Goal: Task Accomplishment & Management: Use online tool/utility

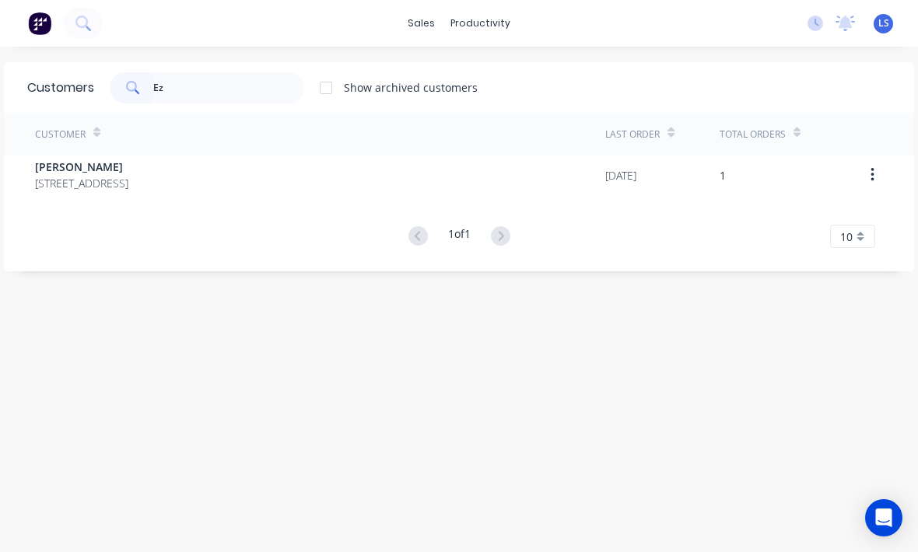
type input "E"
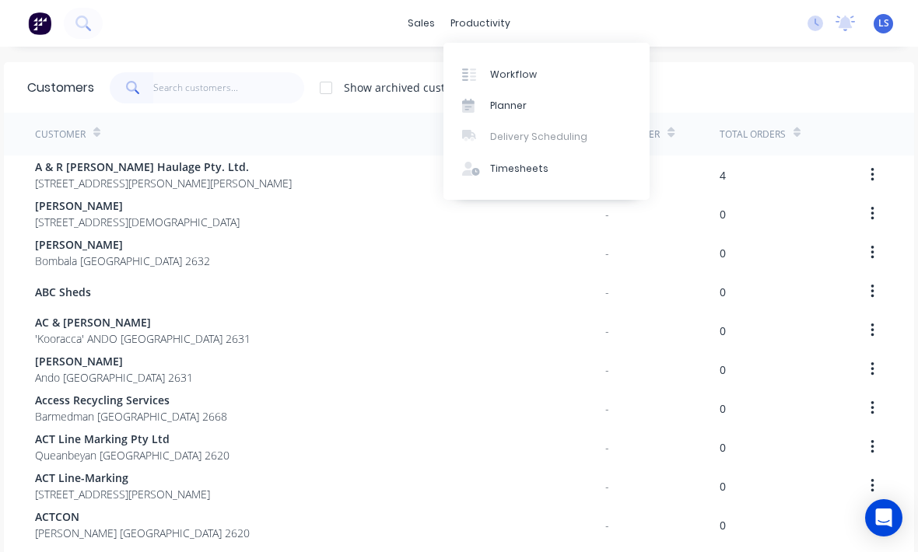
click at [507, 68] on div "Workflow" at bounding box center [513, 75] width 47 height 14
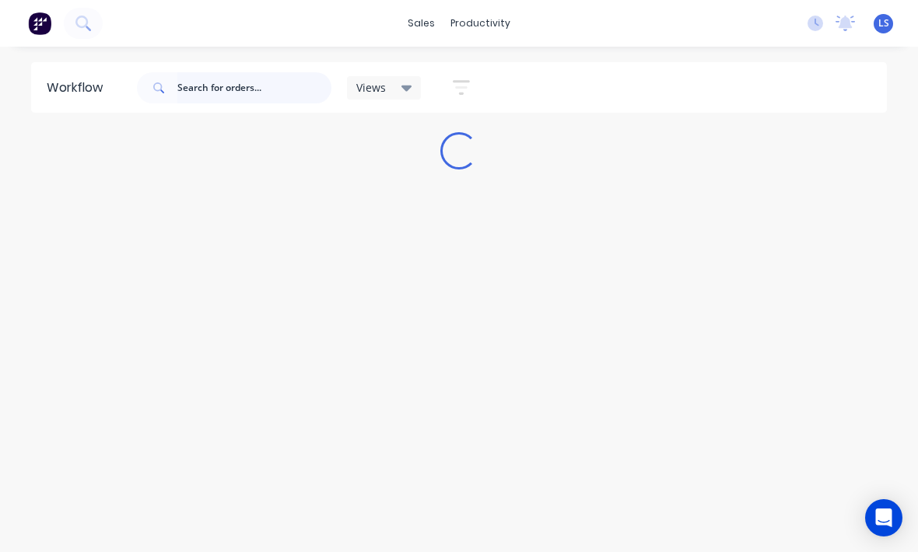
click at [243, 93] on input "text" at bounding box center [254, 87] width 154 height 31
click at [254, 82] on input "D" at bounding box center [254, 87] width 154 height 31
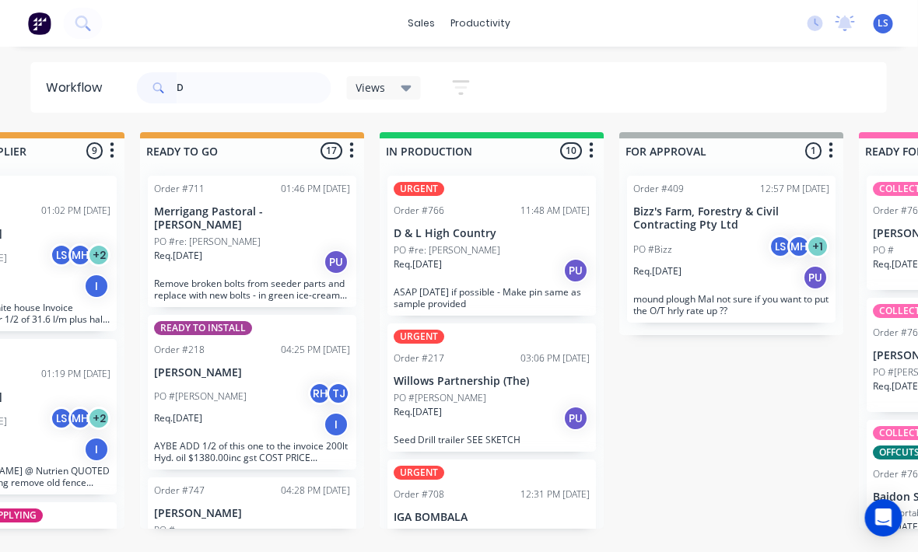
scroll to position [0, 594]
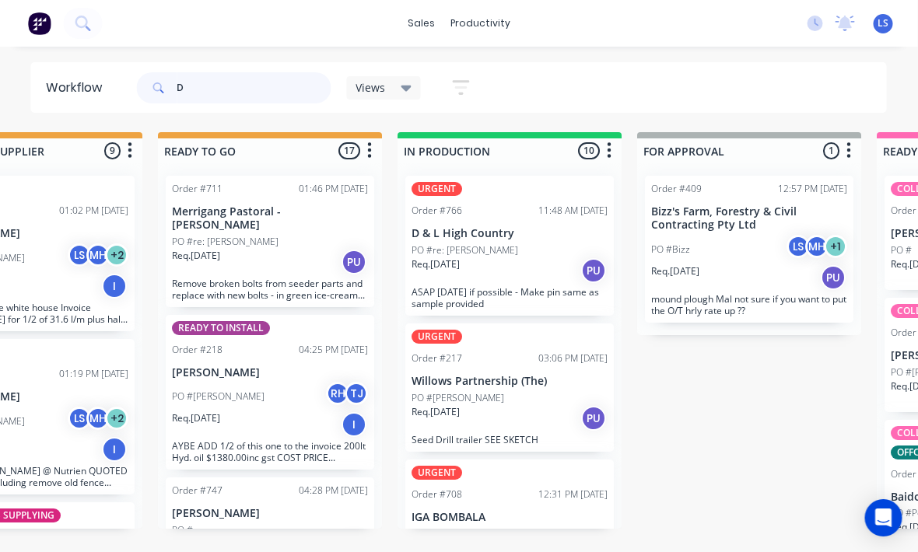
type input "D"
click at [563, 267] on div "Req. [DATE] PU" at bounding box center [510, 271] width 196 height 26
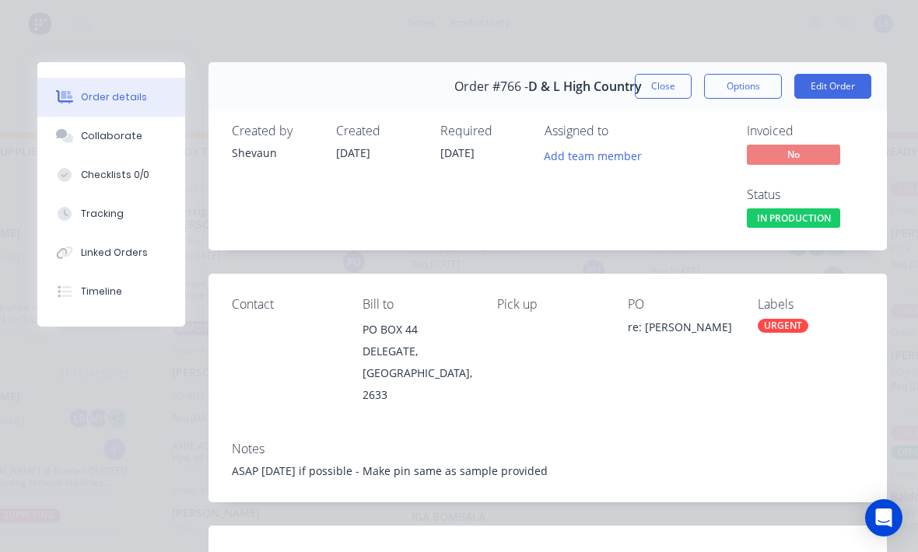
scroll to position [0, 0]
click at [864, 79] on button "Edit Order" at bounding box center [832, 86] width 77 height 25
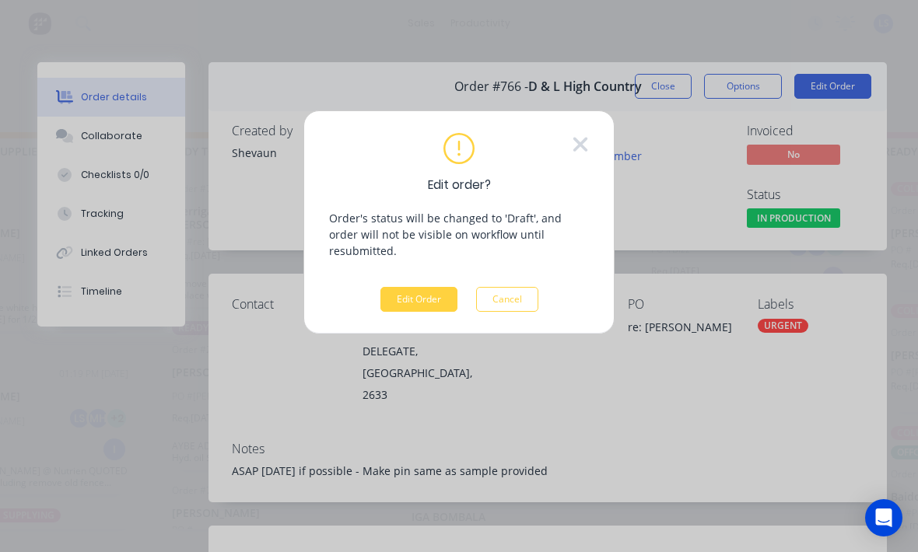
click at [426, 287] on button "Edit Order" at bounding box center [418, 299] width 77 height 25
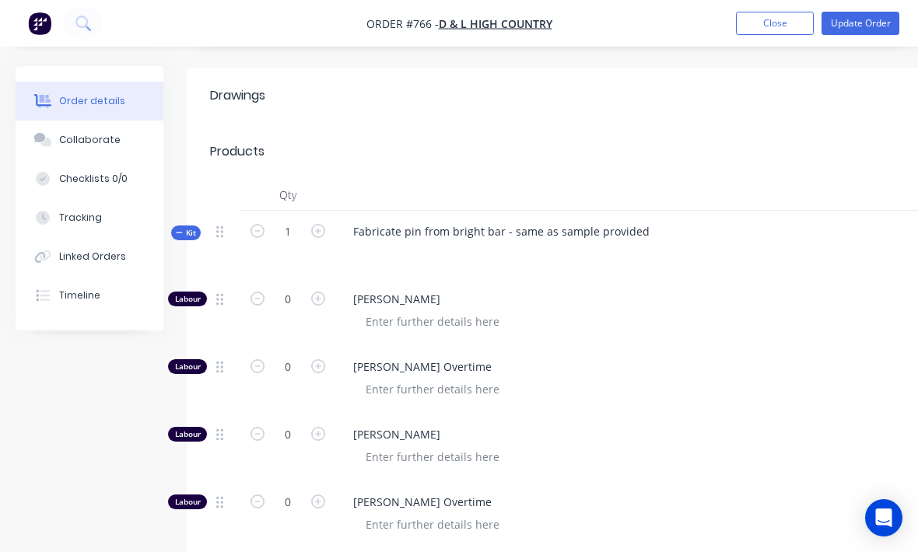
scroll to position [506, 0]
click at [322, 293] on icon "button" at bounding box center [318, 300] width 14 height 14
type input "1"
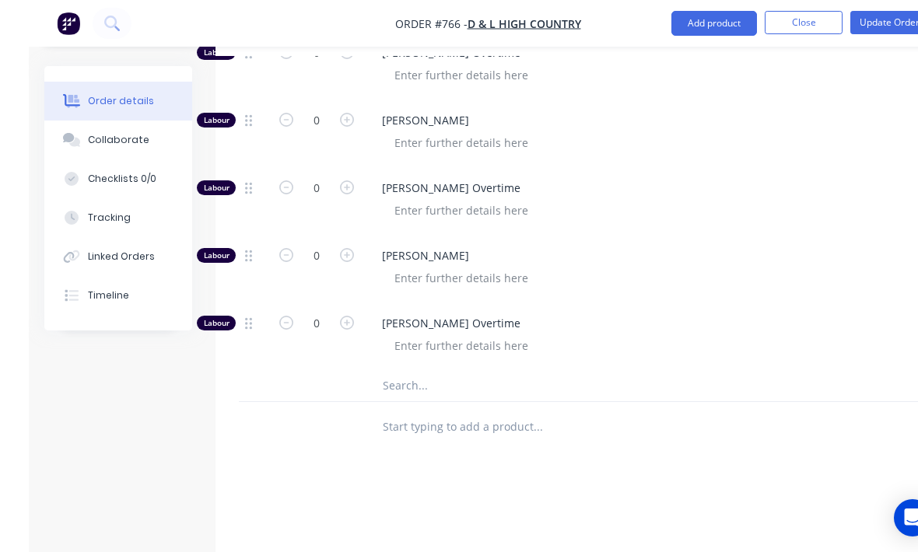
scroll to position [1060, 0]
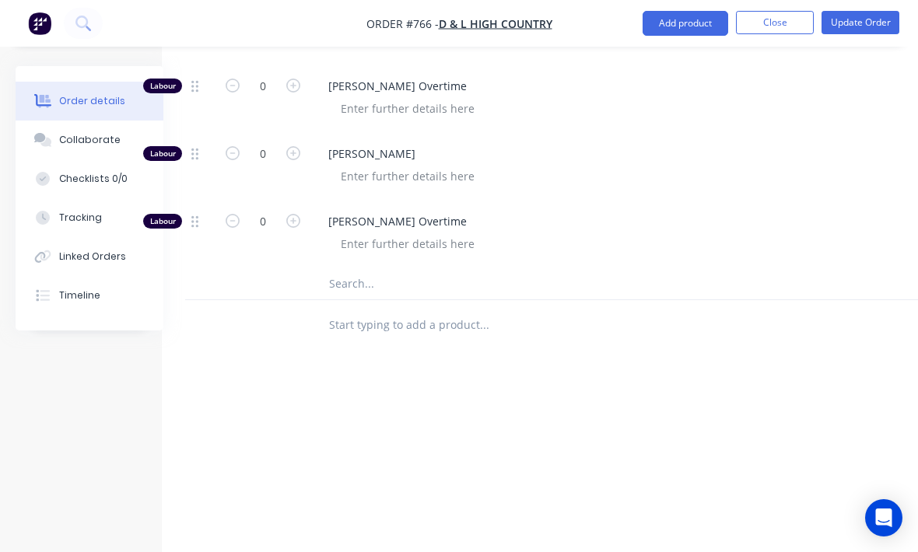
click at [534, 268] on input "text" at bounding box center [483, 283] width 311 height 31
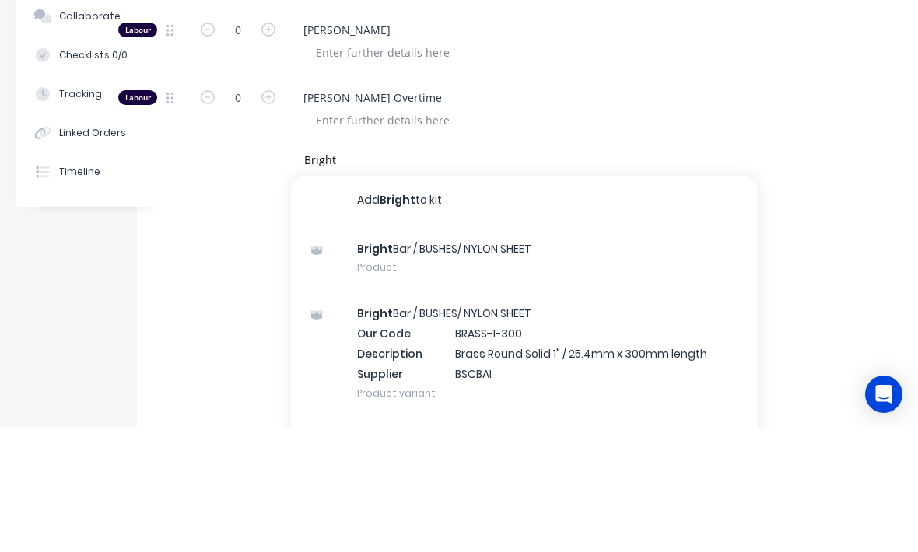
scroll to position [1060, 50]
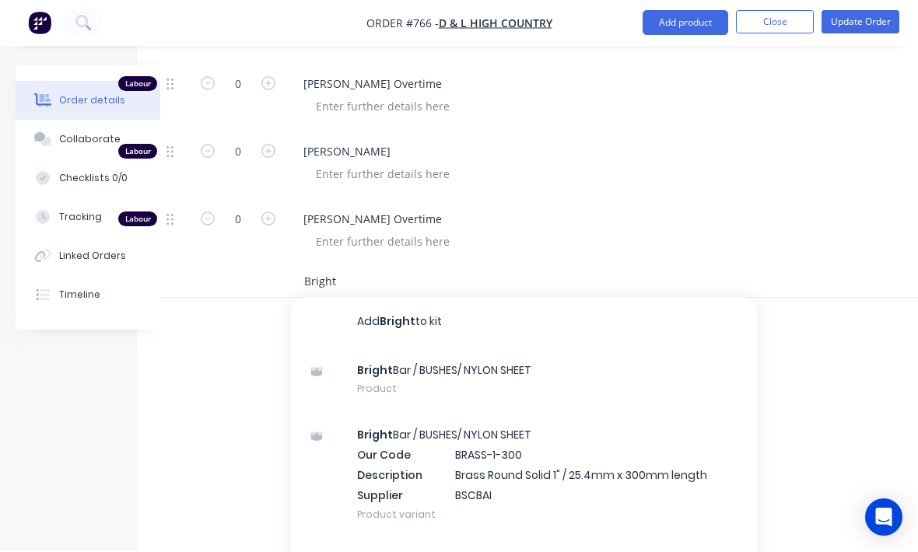
type input "Bright"
click at [550, 353] on div "Bright Bar / BUSHES/ NYLON SHEET Product" at bounding box center [524, 380] width 467 height 65
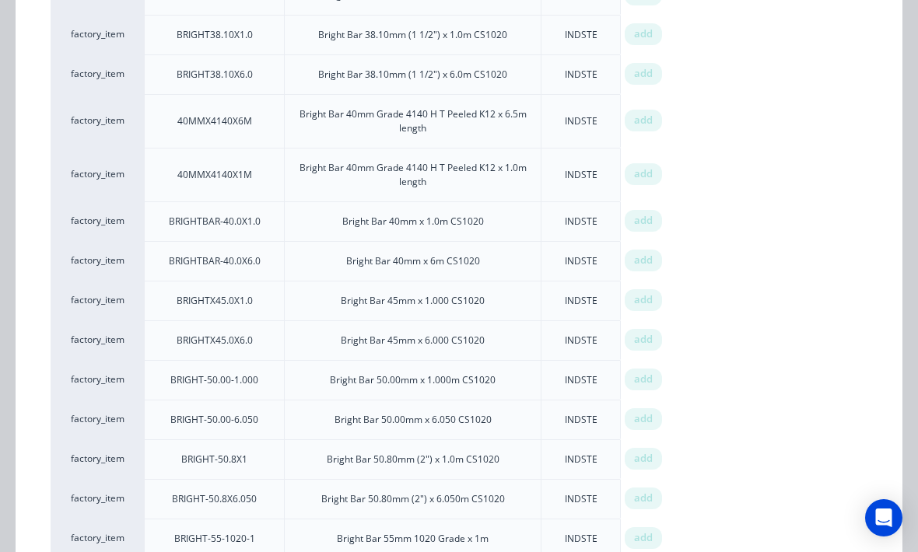
scroll to position [707, 0]
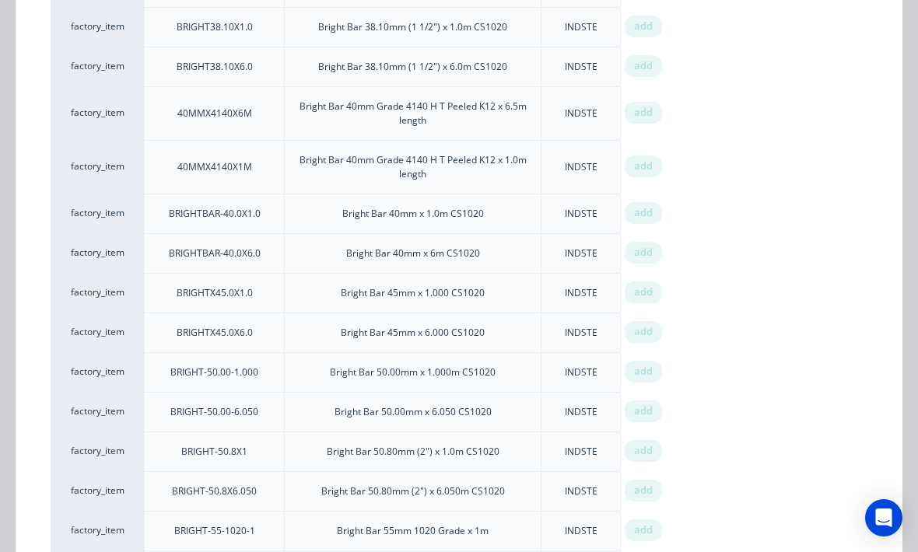
click at [649, 371] on span "add" at bounding box center [643, 372] width 19 height 16
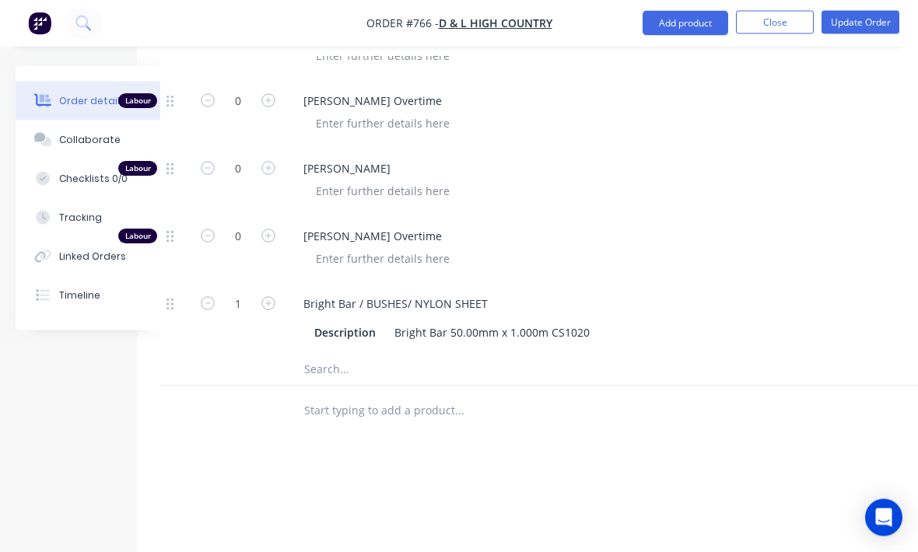
scroll to position [1043, 50]
click at [246, 293] on input "1" at bounding box center [238, 304] width 40 height 23
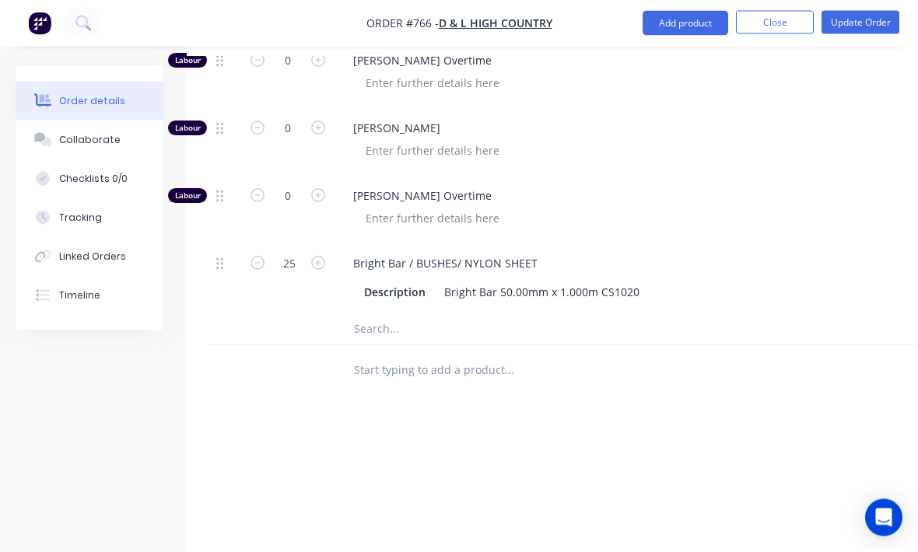
scroll to position [1076, 0]
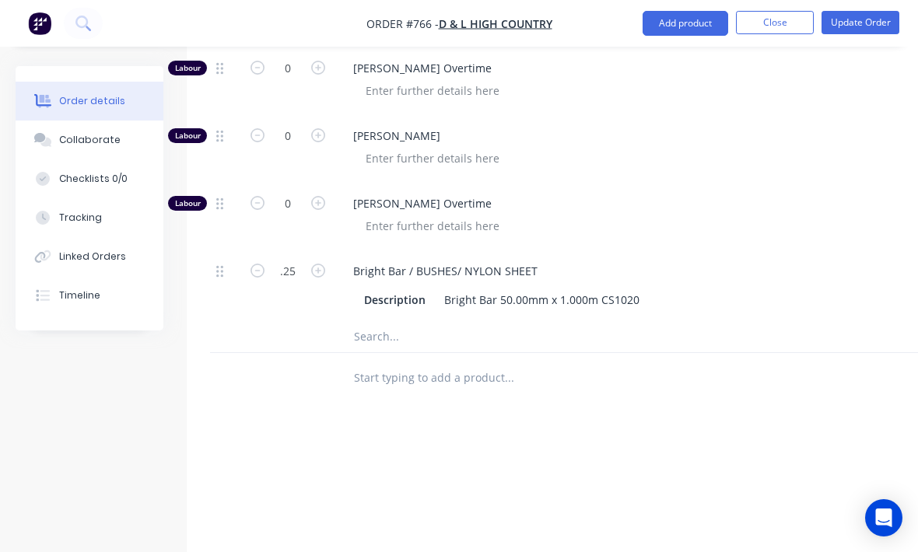
click at [549, 321] on input "text" at bounding box center [508, 336] width 311 height 31
type input "0.25"
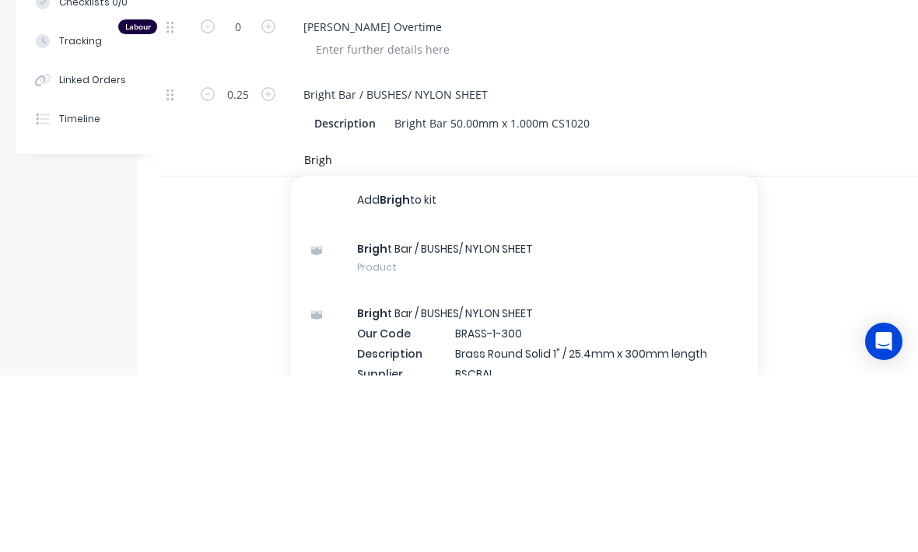
click at [521, 402] on div "Brigh t Bar / BUSHES/ NYLON SHEET Product" at bounding box center [524, 434] width 467 height 65
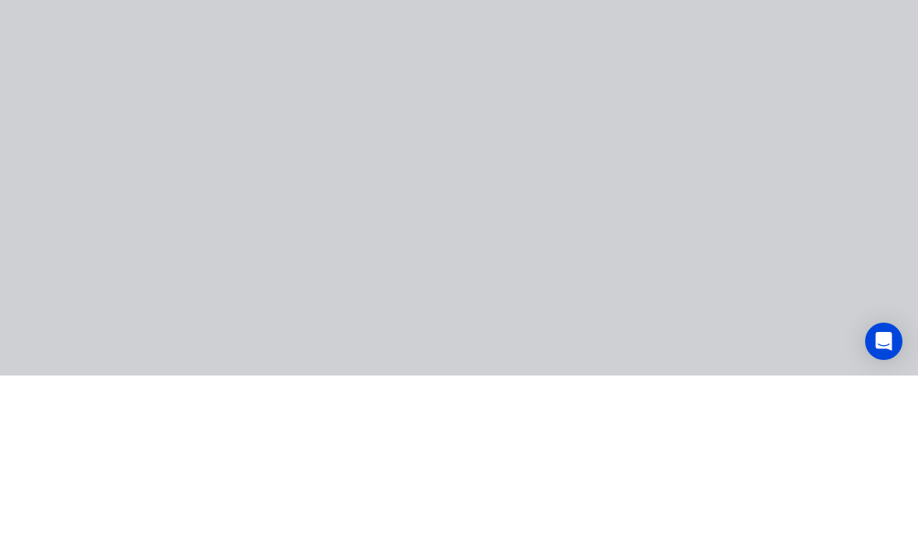
type input "Brigh"
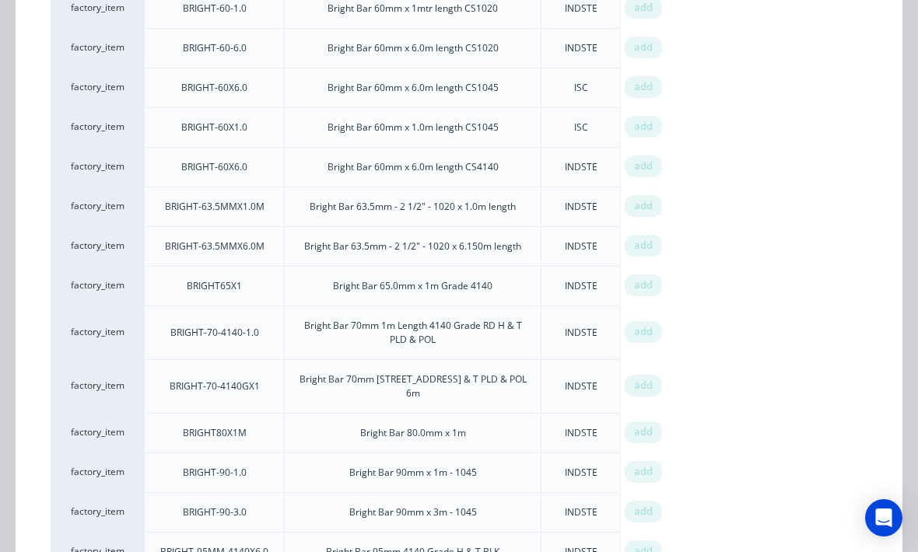
scroll to position [1387, 0]
click at [643, 292] on span "add" at bounding box center [643, 287] width 19 height 16
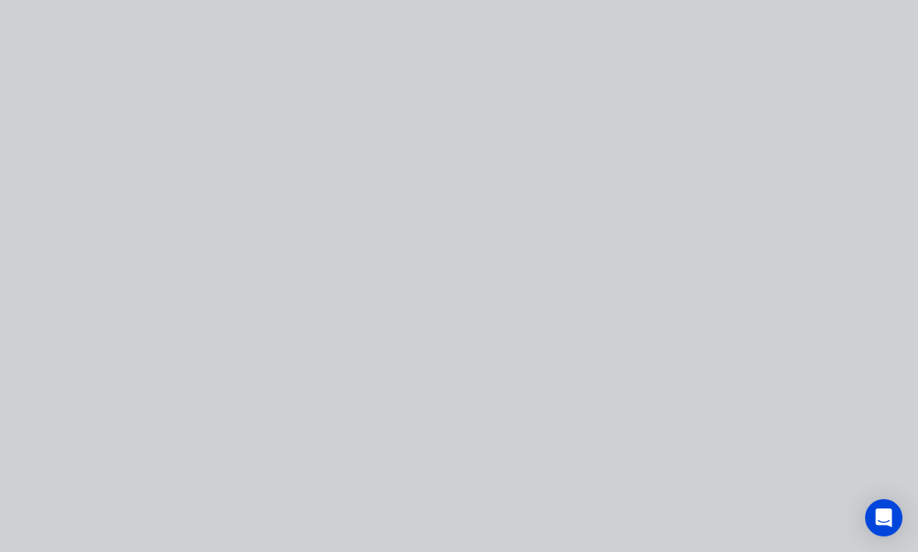
scroll to position [0, 0]
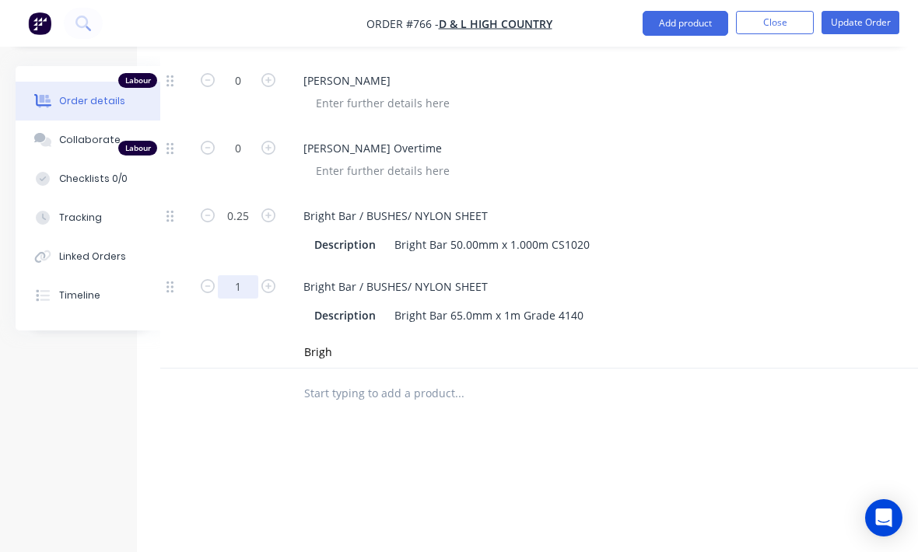
click at [244, 275] on input "1" at bounding box center [238, 286] width 40 height 23
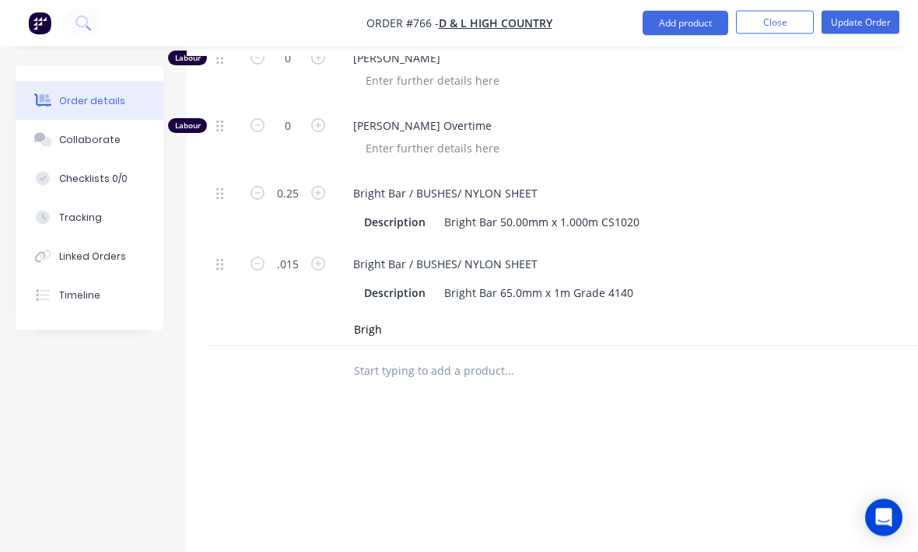
scroll to position [1154, 0]
click at [483, 314] on input "Brigh" at bounding box center [508, 329] width 311 height 31
type input "0.015"
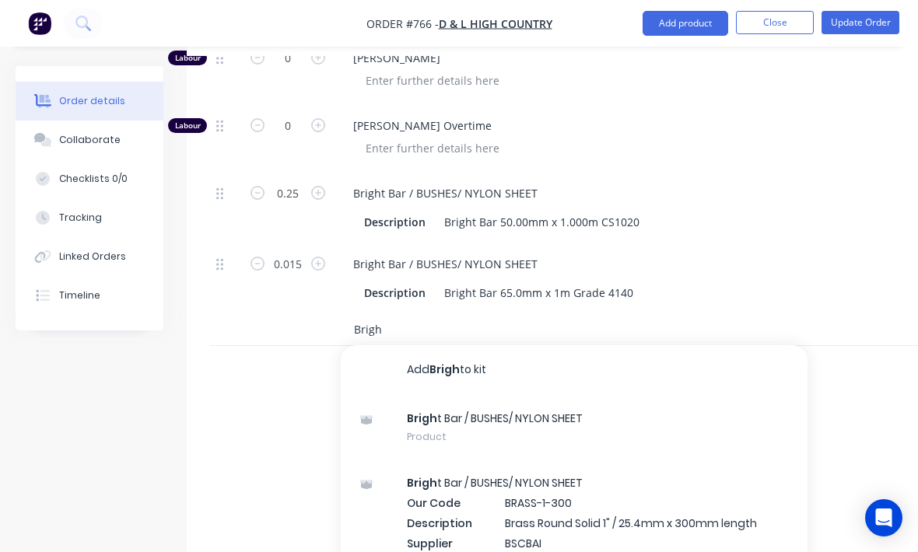
scroll to position [1154, 50]
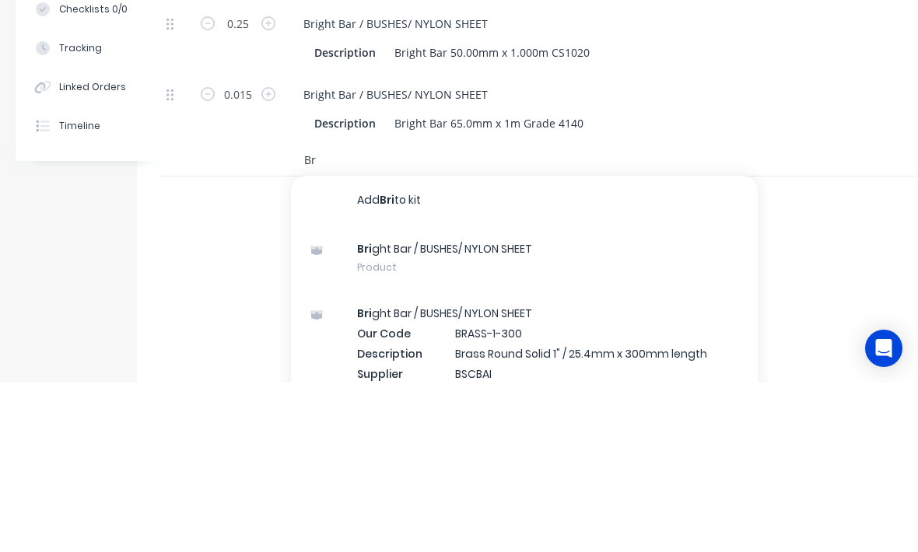
type input "B"
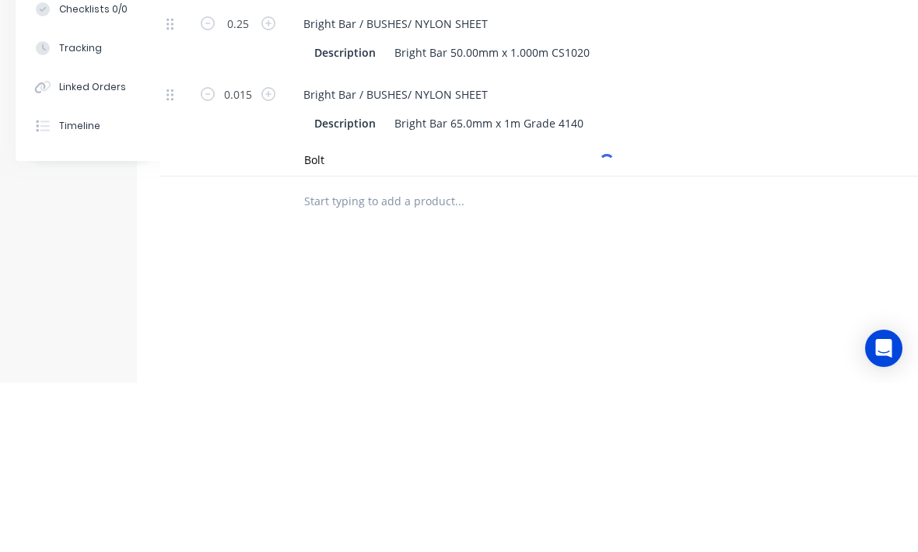
scroll to position [1201, 50]
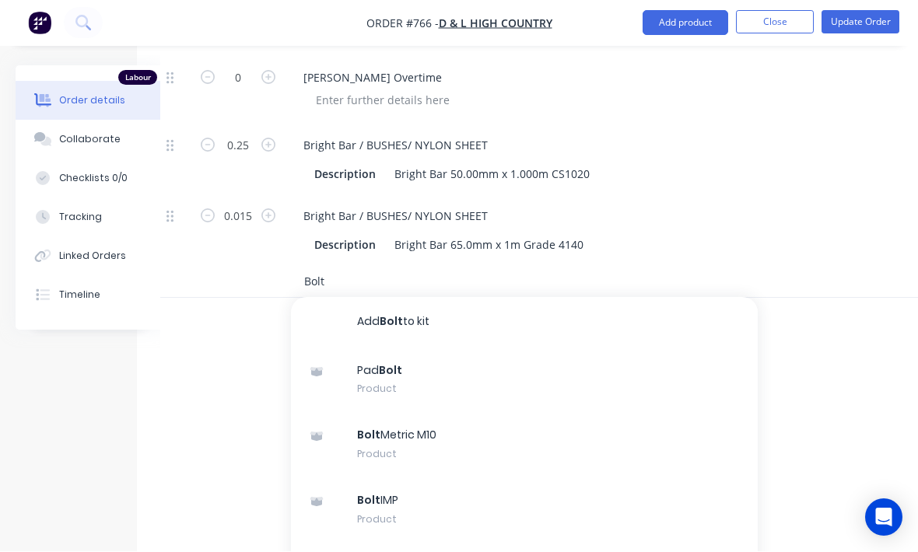
type input "Bolt"
click at [482, 419] on div "Bolt Metric M10 Product" at bounding box center [524, 444] width 467 height 65
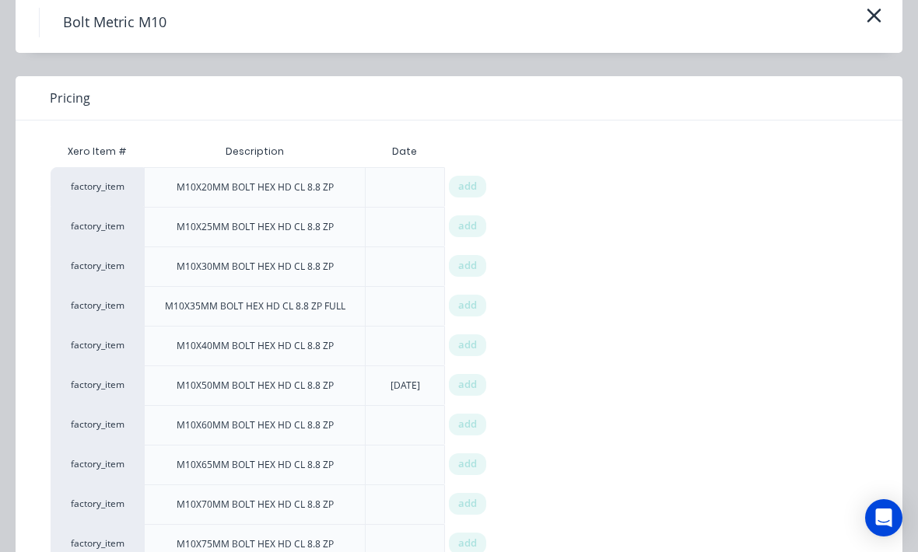
scroll to position [72, 0]
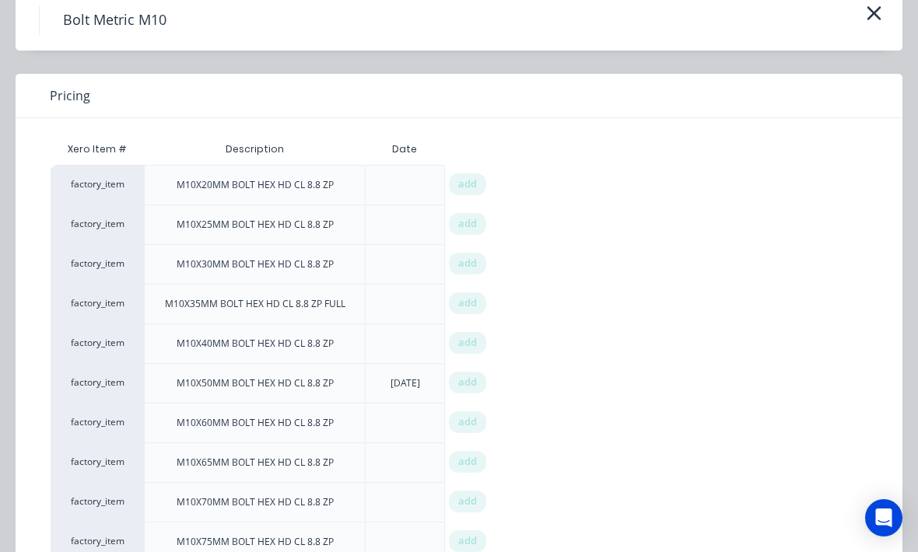
click at [477, 423] on div "add" at bounding box center [467, 423] width 37 height 22
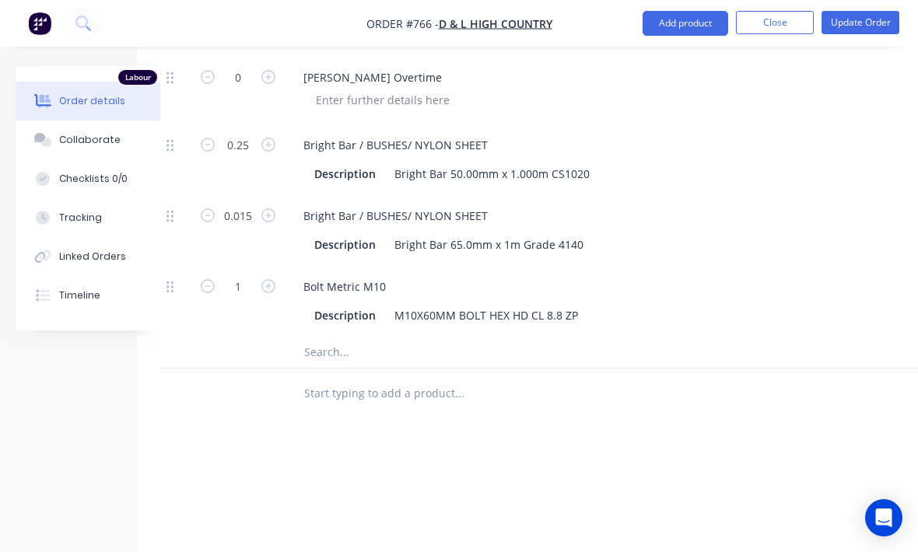
click at [374, 337] on input "text" at bounding box center [458, 352] width 311 height 31
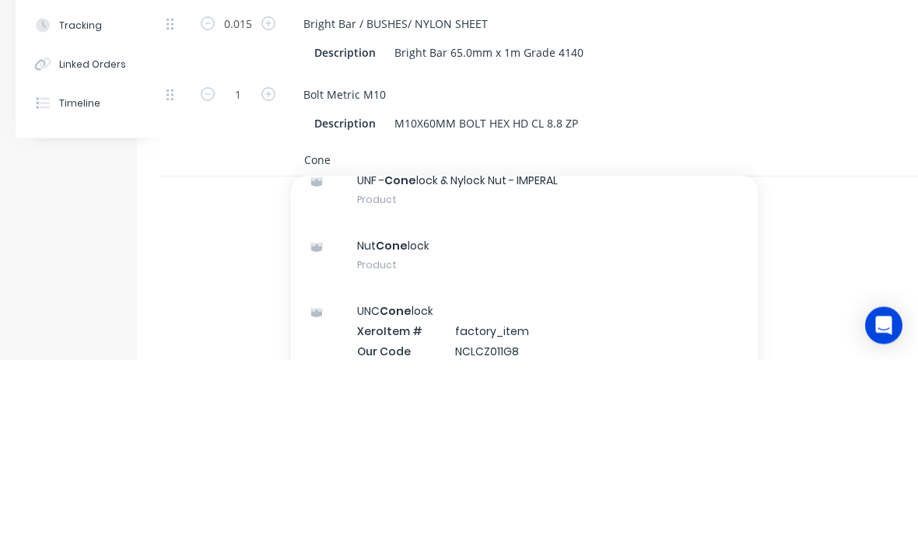
scroll to position [134, 0]
type input "Cone"
click at [572, 415] on div "Nut Cone lock Product" at bounding box center [524, 447] width 467 height 65
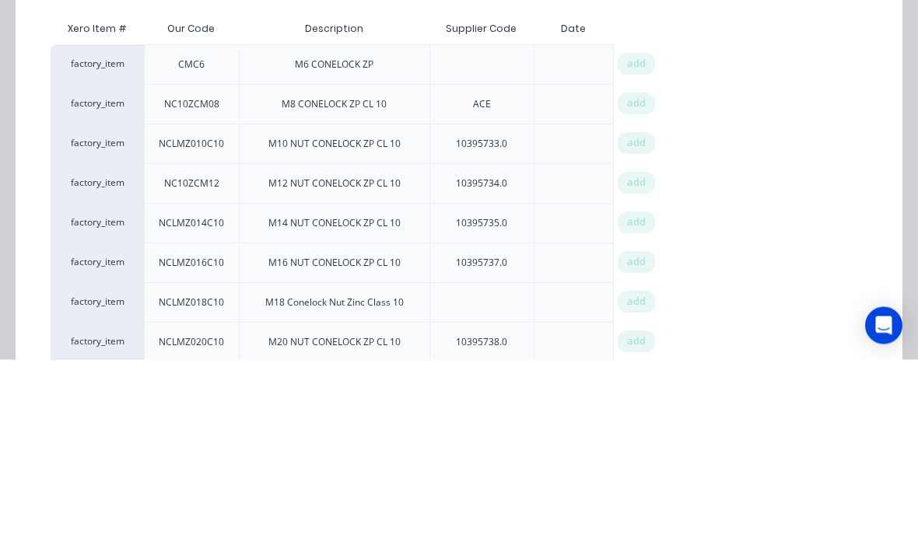
scroll to position [1273, 50]
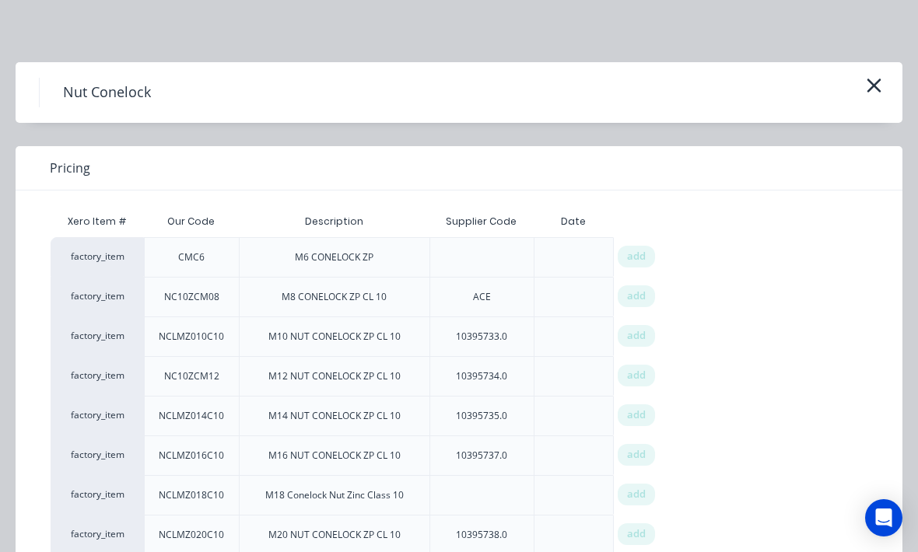
click at [640, 337] on span "add" at bounding box center [636, 336] width 19 height 16
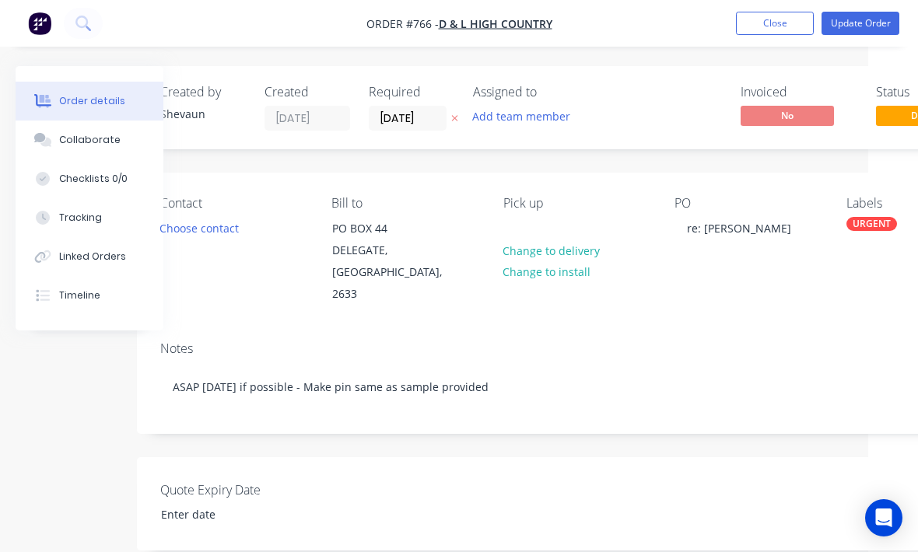
scroll to position [0, 50]
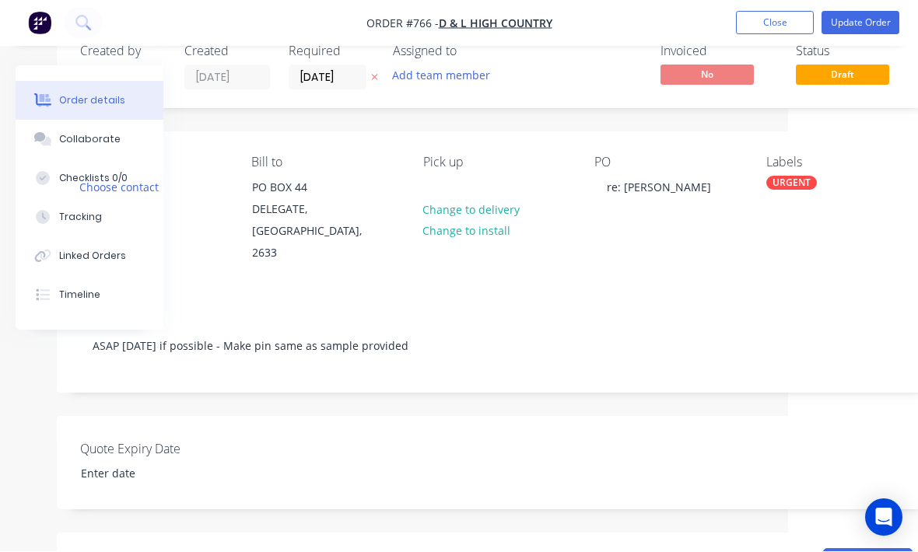
click at [879, 27] on button "Update Order" at bounding box center [861, 23] width 78 height 23
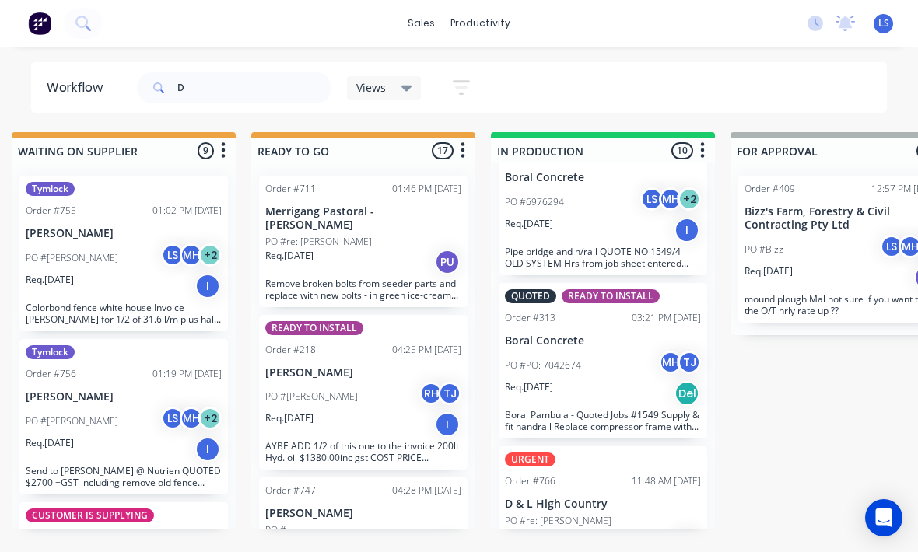
scroll to position [1075, 0]
click at [642, 499] on p "D & L High Country" at bounding box center [603, 505] width 196 height 13
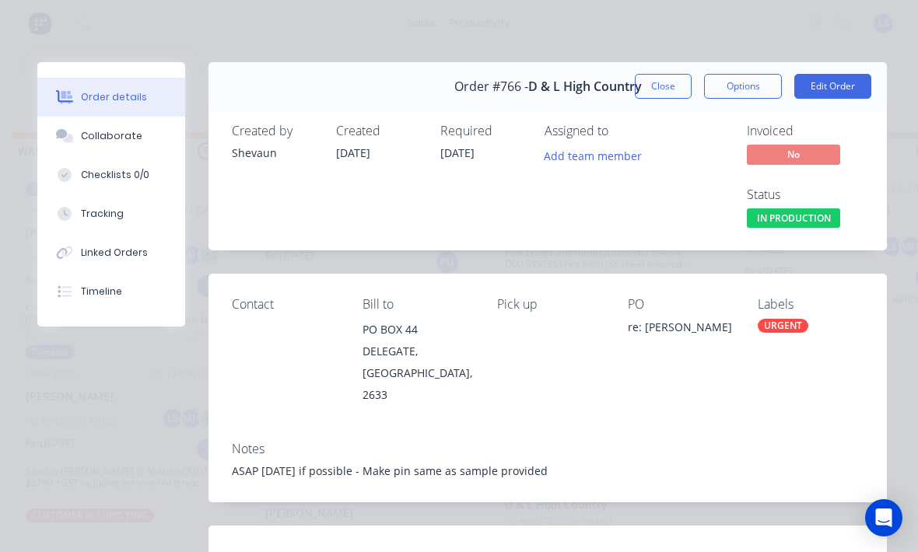
click at [813, 223] on span "IN PRODUCTION" at bounding box center [793, 218] width 93 height 19
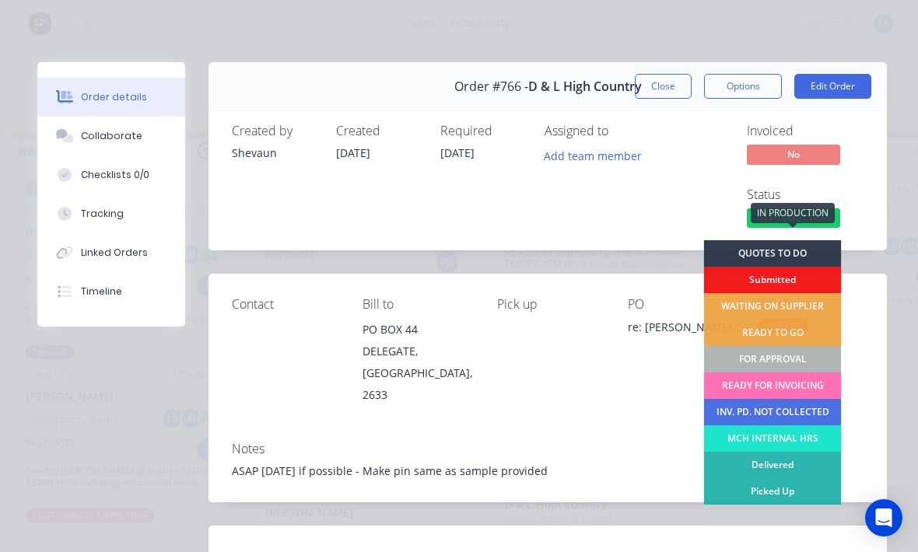
click at [798, 361] on div "FOR APPROVAL" at bounding box center [773, 359] width 138 height 26
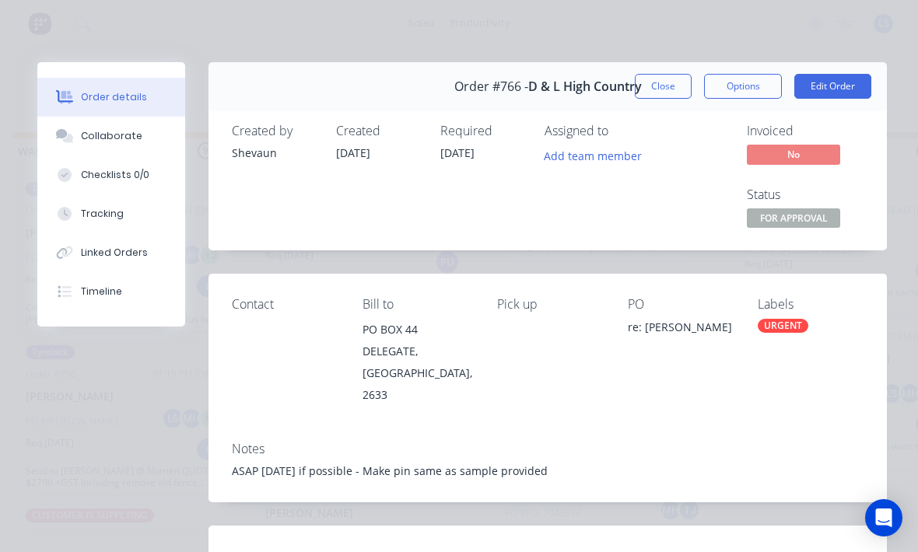
scroll to position [16, 0]
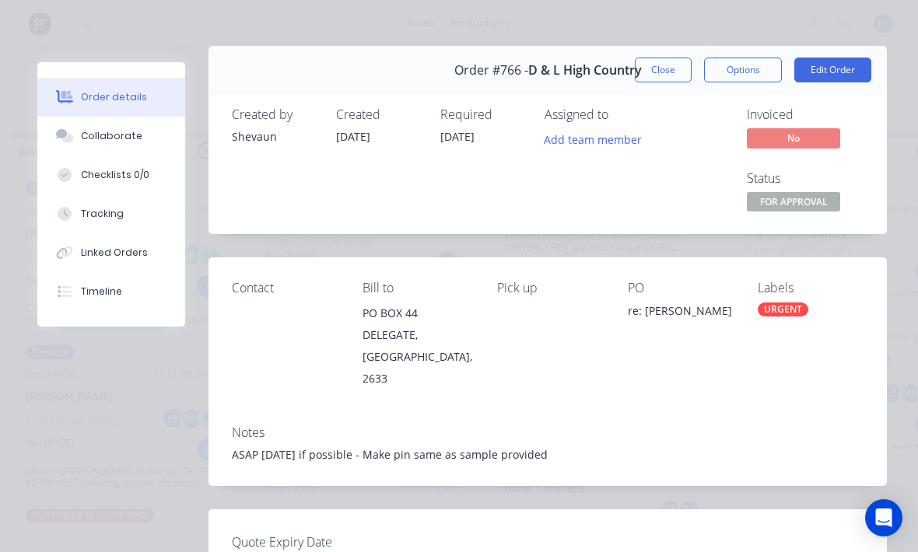
click at [783, 314] on div "URGENT" at bounding box center [783, 310] width 51 height 14
click at [835, 413] on div "Notes ASAP [DATE] if possible - Make pin same as sample provided" at bounding box center [548, 449] width 678 height 73
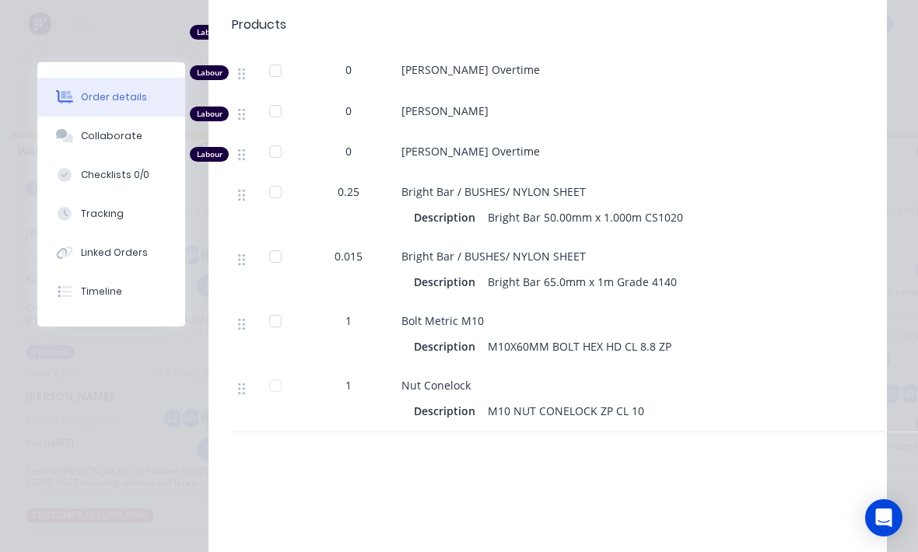
scroll to position [937, 0]
